Goal: Information Seeking & Learning: Stay updated

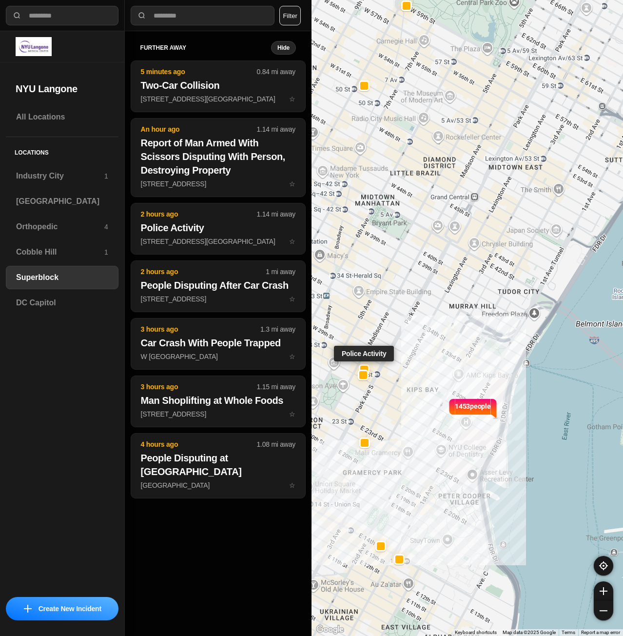
select select "*"
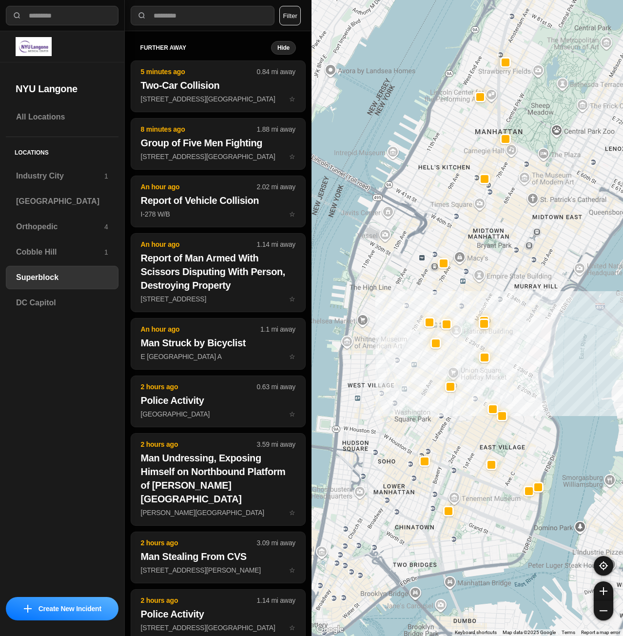
drag, startPoint x: 414, startPoint y: 331, endPoint x: 487, endPoint y: 307, distance: 76.9
click at [487, 307] on div at bounding box center [468, 318] width 312 height 636
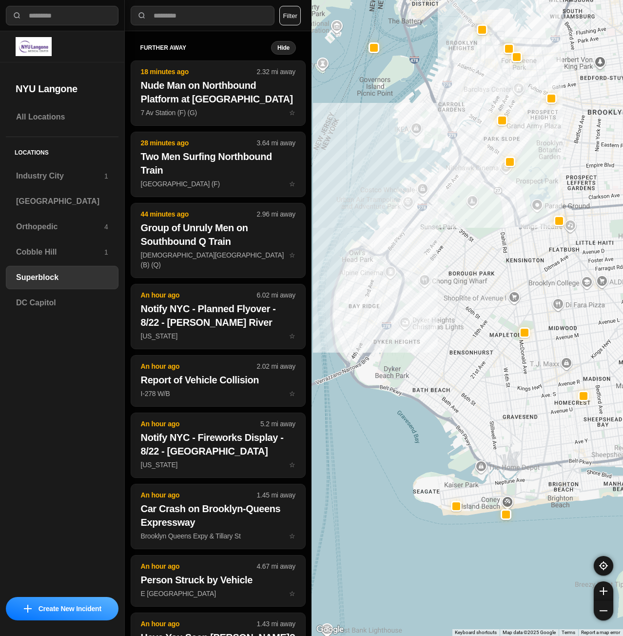
drag, startPoint x: 539, startPoint y: 372, endPoint x: 428, endPoint y: 410, distance: 116.7
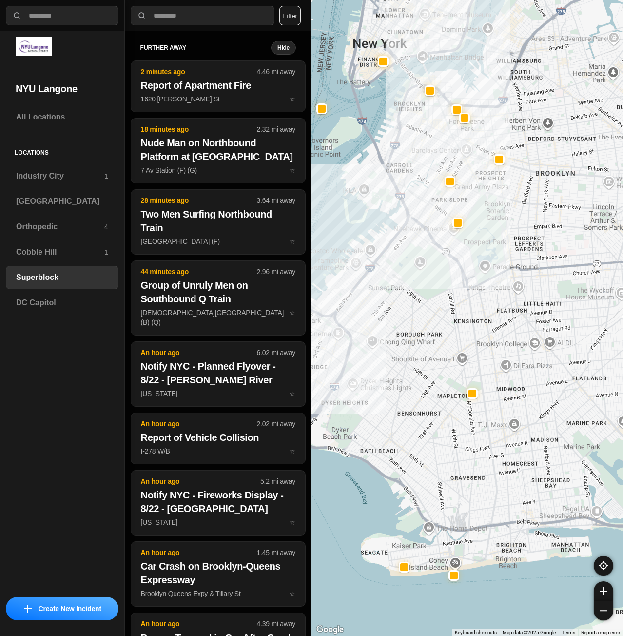
drag, startPoint x: 575, startPoint y: 451, endPoint x: 448, endPoint y: 489, distance: 132.9
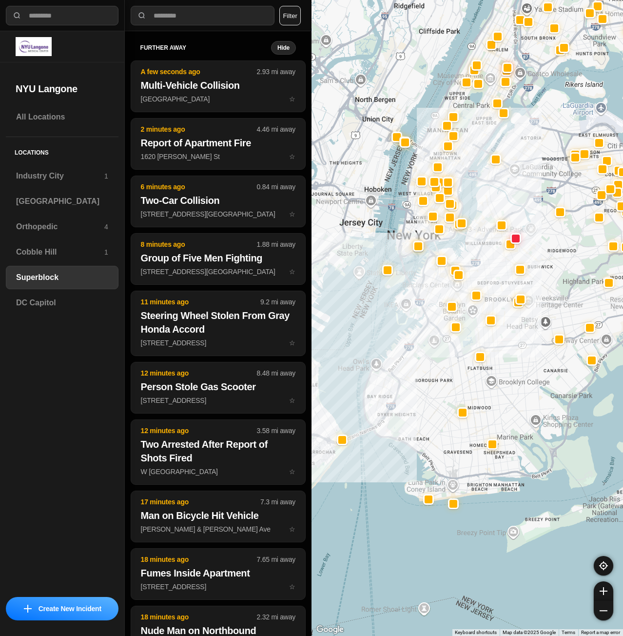
drag, startPoint x: 488, startPoint y: 363, endPoint x: 473, endPoint y: 388, distance: 29.8
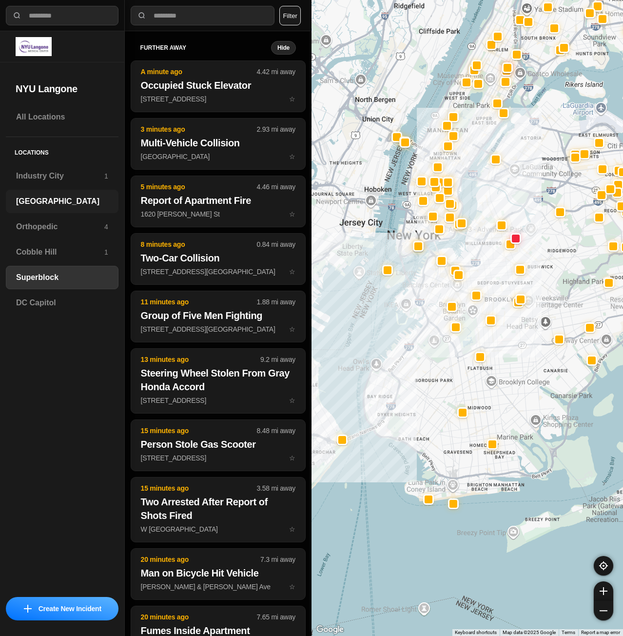
click at [50, 202] on h3 "[GEOGRAPHIC_DATA]" at bounding box center [62, 201] width 92 height 12
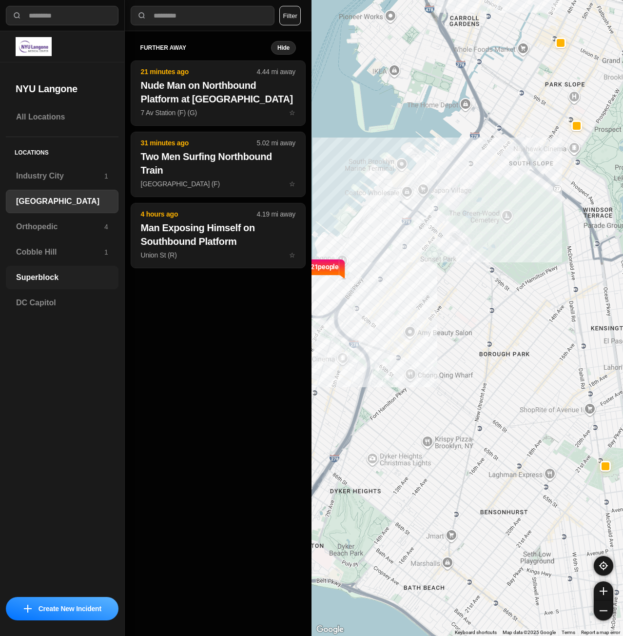
click at [39, 274] on h3 "Superblock" at bounding box center [62, 278] width 92 height 12
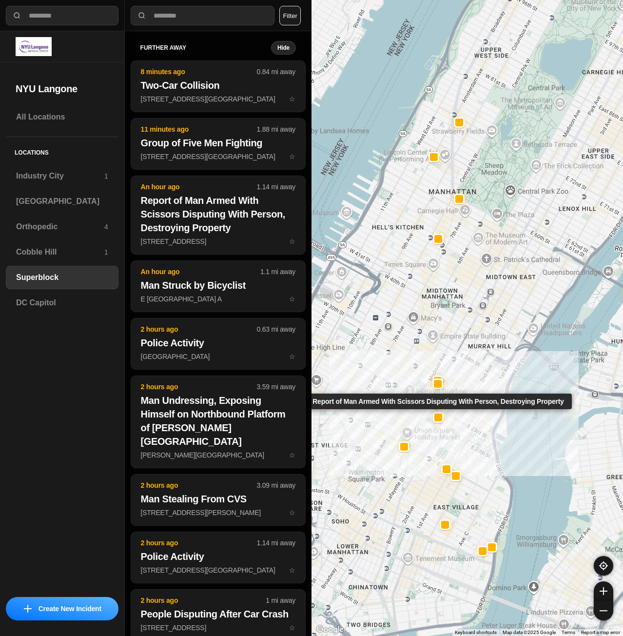
drag, startPoint x: 353, startPoint y: 474, endPoint x: 440, endPoint y: 419, distance: 102.8
click at [440, 419] on div at bounding box center [438, 417] width 8 height 8
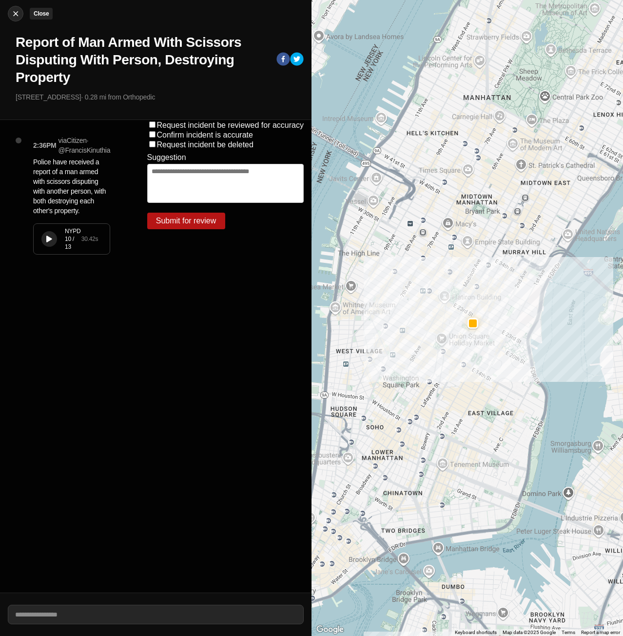
click at [11, 10] on img at bounding box center [16, 14] width 10 height 10
select select "*"
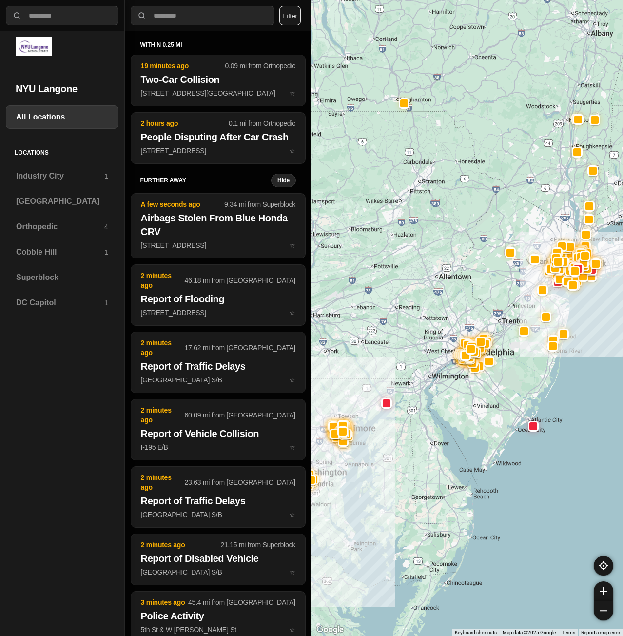
drag, startPoint x: 464, startPoint y: 250, endPoint x: 428, endPoint y: 304, distance: 64.8
click at [428, 304] on div at bounding box center [468, 318] width 312 height 636
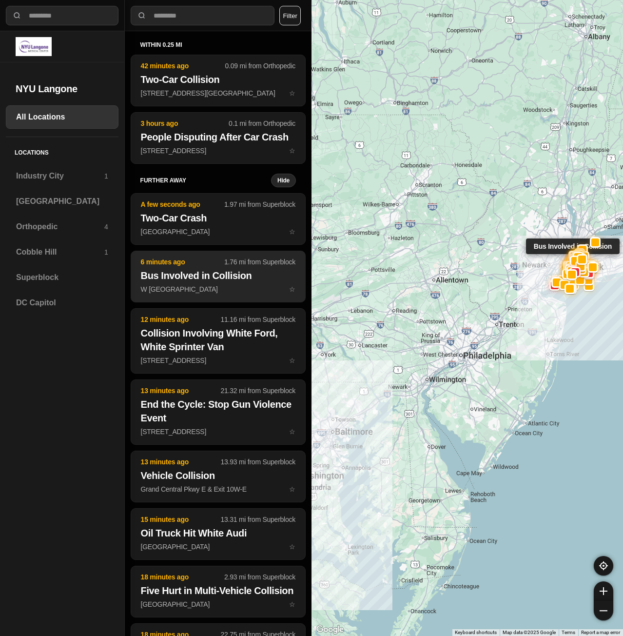
click at [165, 282] on h2 "Bus Involved in Collision" at bounding box center [218, 276] width 155 height 14
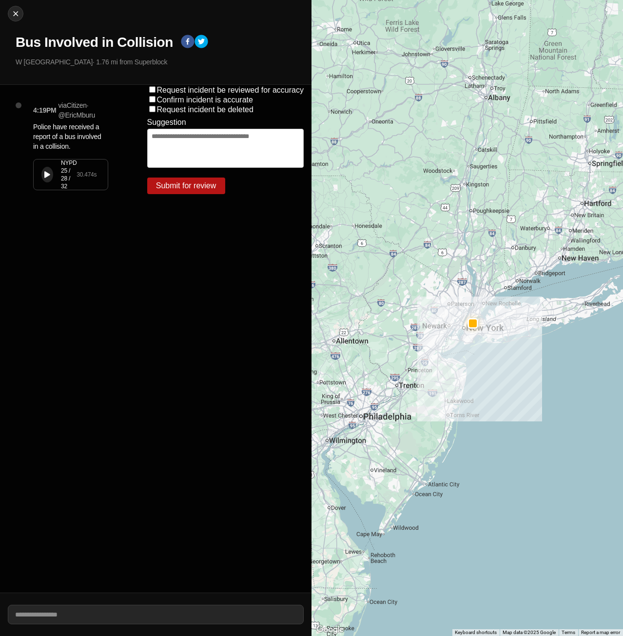
click at [46, 169] on button at bounding box center [47, 175] width 12 height 16
click at [13, 19] on button "Close" at bounding box center [16, 14] width 16 height 16
select select "*"
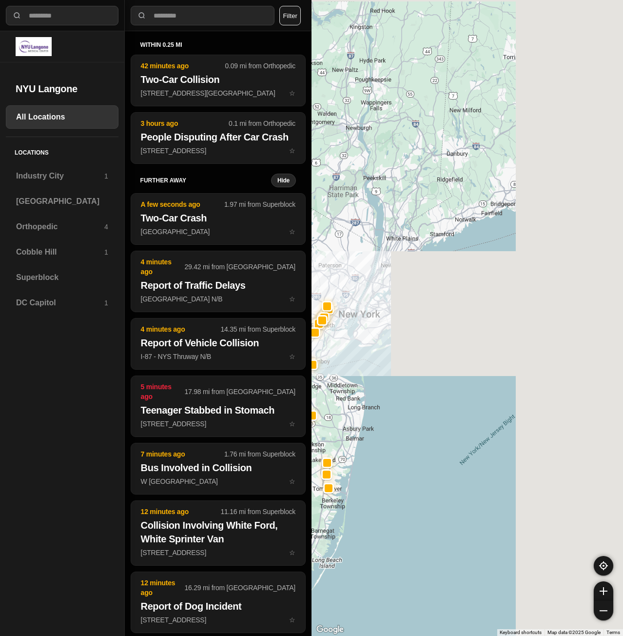
drag, startPoint x: 536, startPoint y: 294, endPoint x: 302, endPoint y: 352, distance: 241.1
click at [308, 387] on div "**********" at bounding box center [311, 318] width 623 height 636
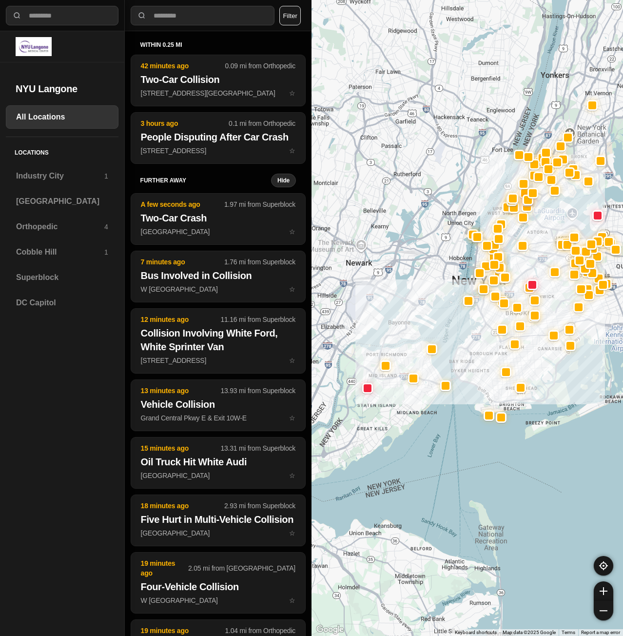
drag, startPoint x: 455, startPoint y: 315, endPoint x: 458, endPoint y: 365, distance: 49.8
click at [458, 365] on div at bounding box center [468, 318] width 312 height 636
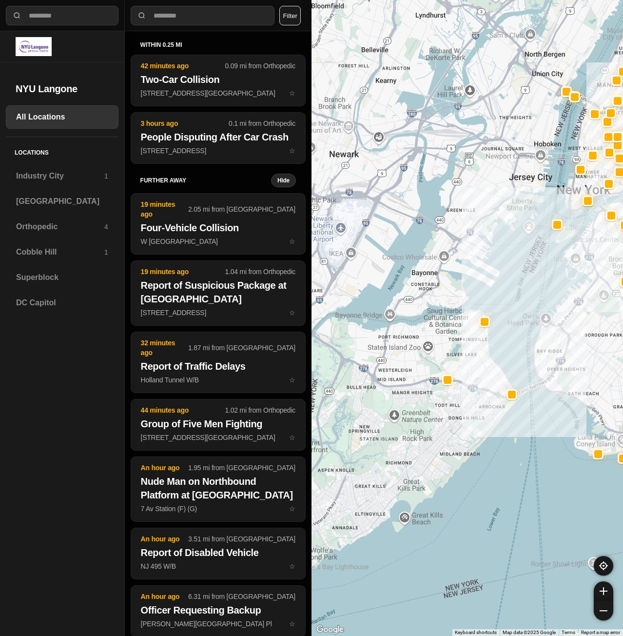
drag, startPoint x: 444, startPoint y: 356, endPoint x: 539, endPoint y: 338, distance: 96.7
click at [539, 338] on div at bounding box center [468, 318] width 312 height 636
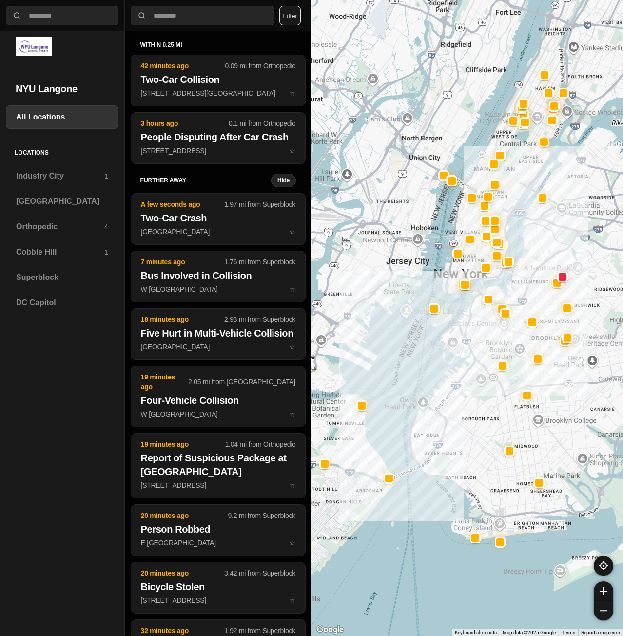
drag, startPoint x: 539, startPoint y: 338, endPoint x: 425, endPoint y: 392, distance: 125.6
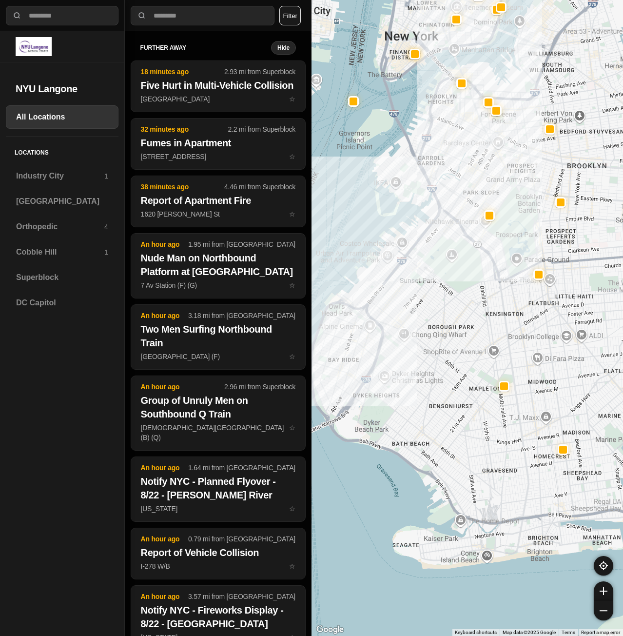
drag, startPoint x: 415, startPoint y: 381, endPoint x: 355, endPoint y: 248, distance: 145.5
click at [355, 248] on div at bounding box center [468, 318] width 312 height 636
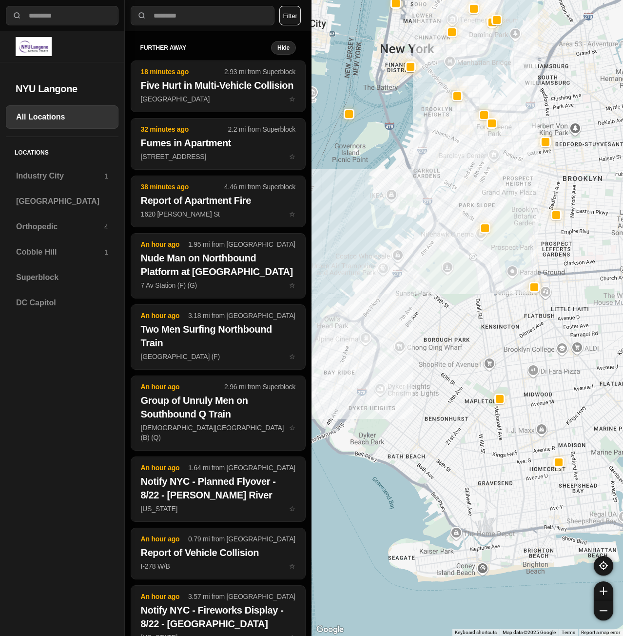
drag, startPoint x: 355, startPoint y: 248, endPoint x: 351, endPoint y: 261, distance: 14.3
click at [351, 261] on div at bounding box center [468, 318] width 312 height 636
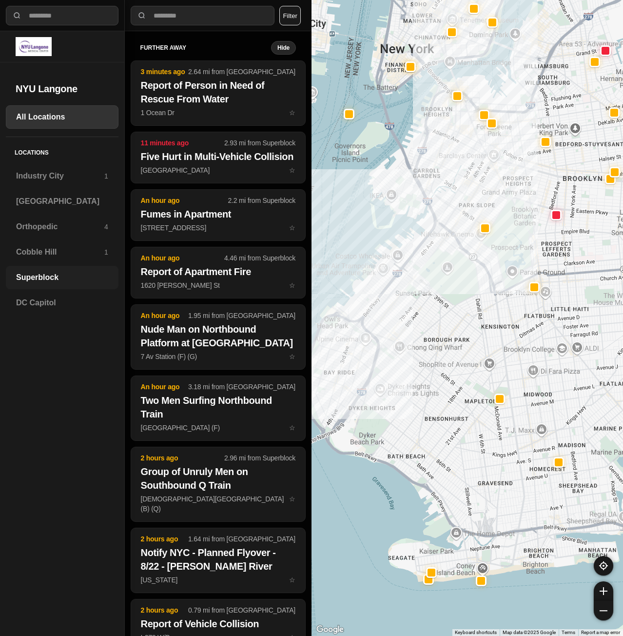
click at [67, 275] on h3 "Superblock" at bounding box center [62, 278] width 92 height 12
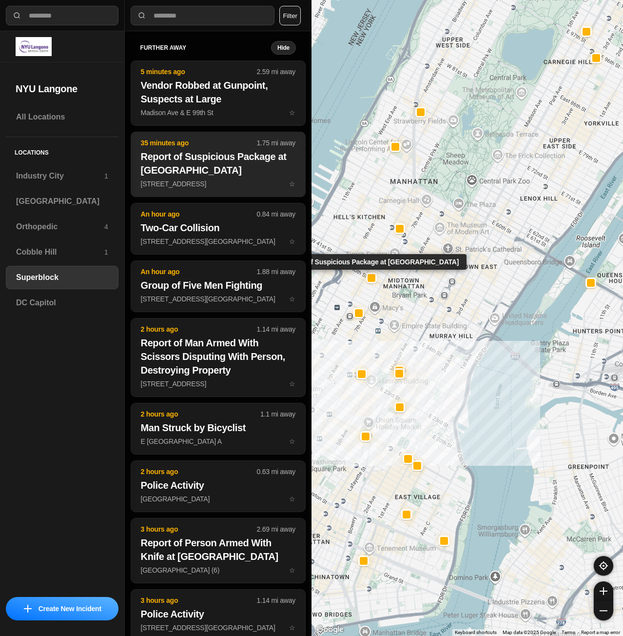
click at [228, 169] on h2 "Report of Suspicious Package at [GEOGRAPHIC_DATA]" at bounding box center [218, 163] width 155 height 27
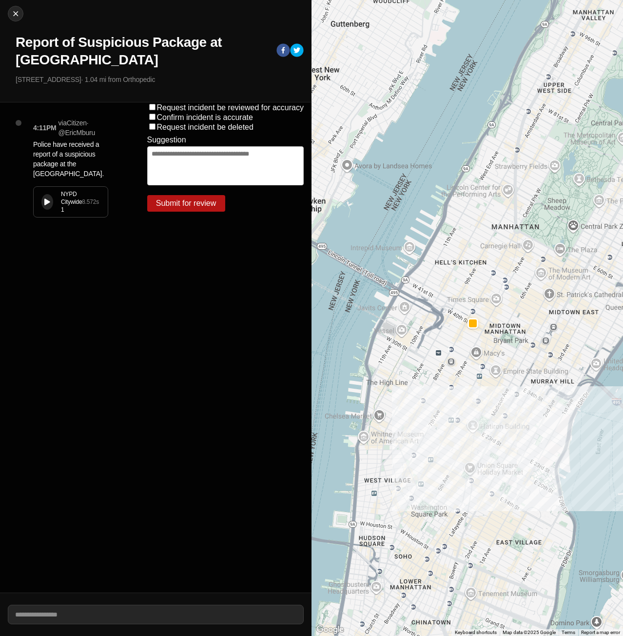
click at [32, 198] on div "4:11PM via Citizen · @ EricMburu Police have received a report of a suspicious …" at bounding box center [74, 177] width 98 height 119
click at [45, 203] on icon at bounding box center [47, 202] width 6 height 6
click at [13, 16] on img at bounding box center [16, 14] width 10 height 10
select select "*"
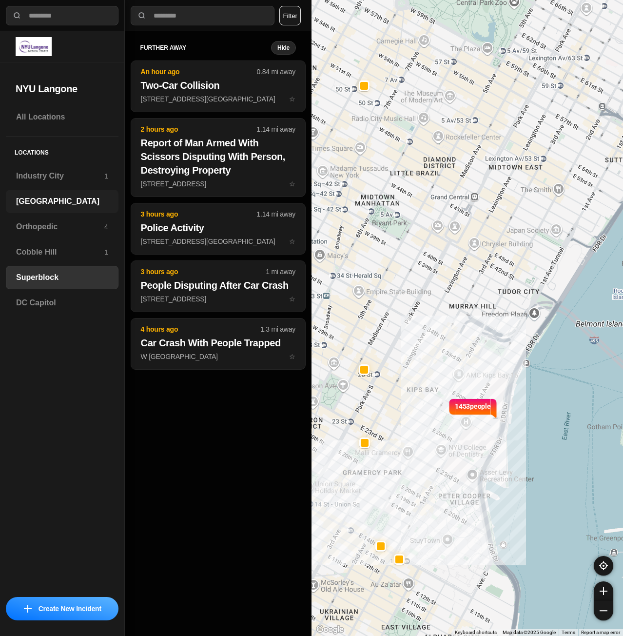
click at [61, 200] on h3 "[GEOGRAPHIC_DATA]" at bounding box center [62, 201] width 92 height 12
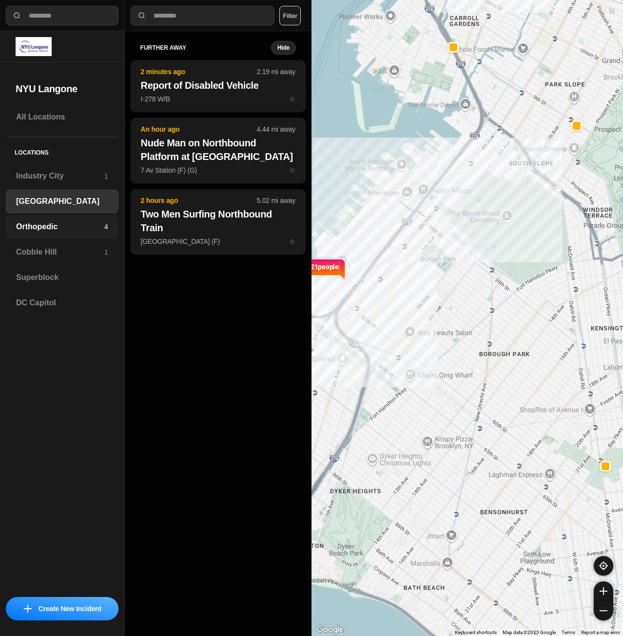
click at [58, 218] on div "Orthopedic 4" at bounding box center [62, 226] width 113 height 23
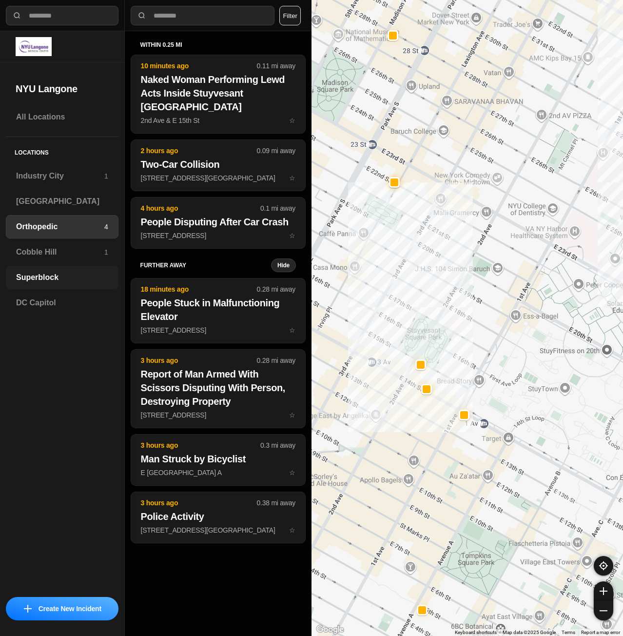
click at [36, 281] on h3 "Superblock" at bounding box center [62, 278] width 92 height 12
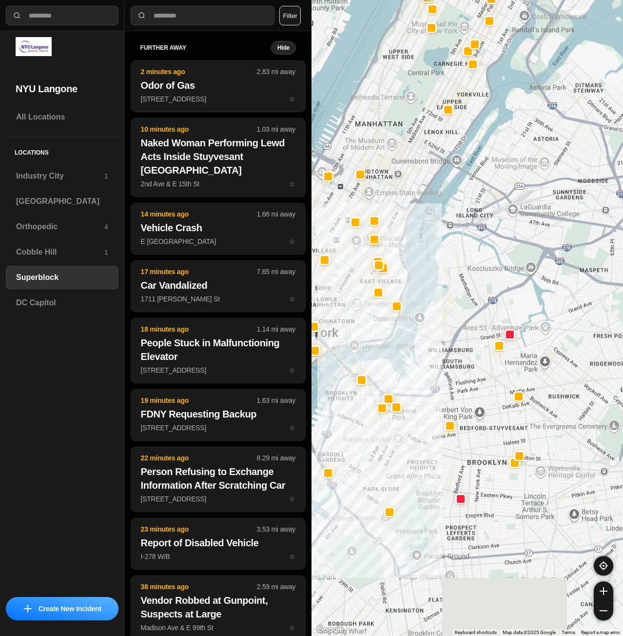
drag, startPoint x: 504, startPoint y: 346, endPoint x: 483, endPoint y: 223, distance: 124.6
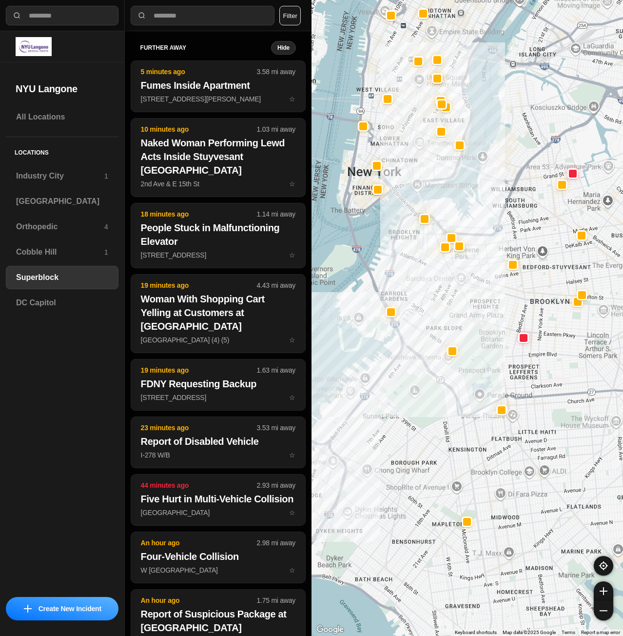
drag, startPoint x: 409, startPoint y: 386, endPoint x: 477, endPoint y: 248, distance: 153.3
click at [474, 250] on div at bounding box center [468, 318] width 312 height 636
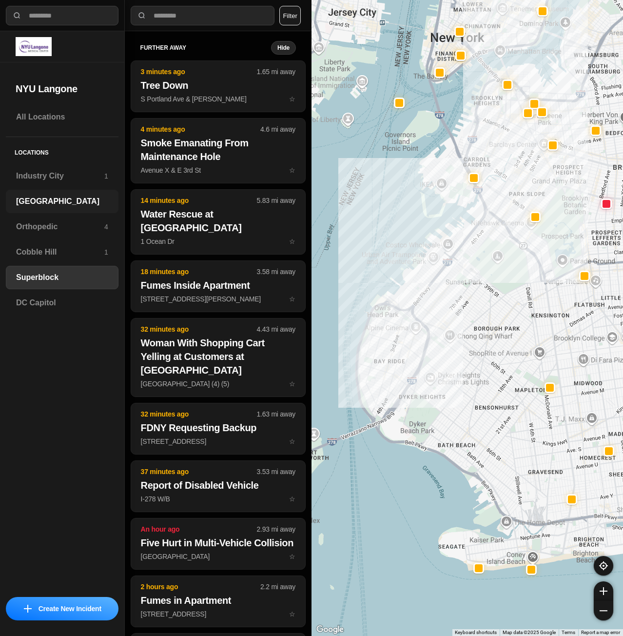
click at [71, 204] on h3 "[GEOGRAPHIC_DATA]" at bounding box center [62, 201] width 92 height 12
